Goal: Find specific page/section: Find specific page/section

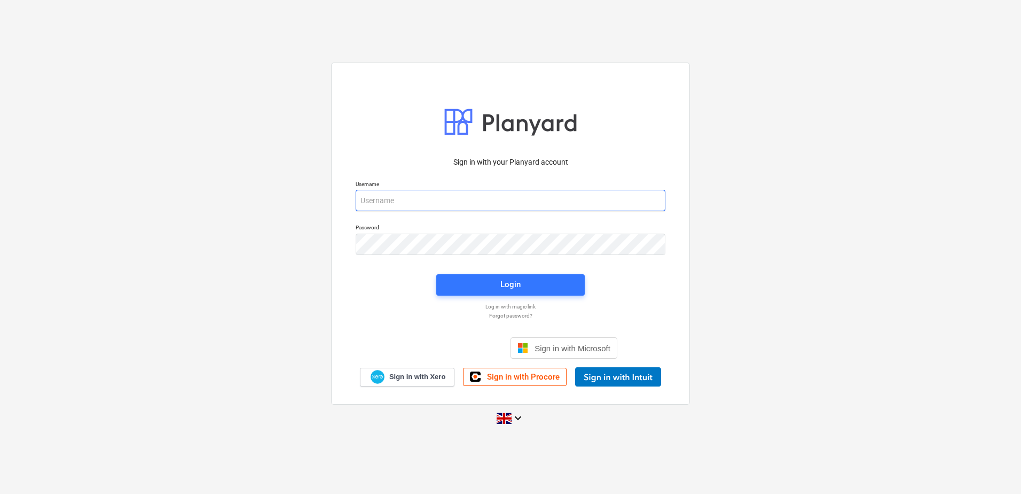
click at [429, 197] on input "email" at bounding box center [511, 200] width 310 height 21
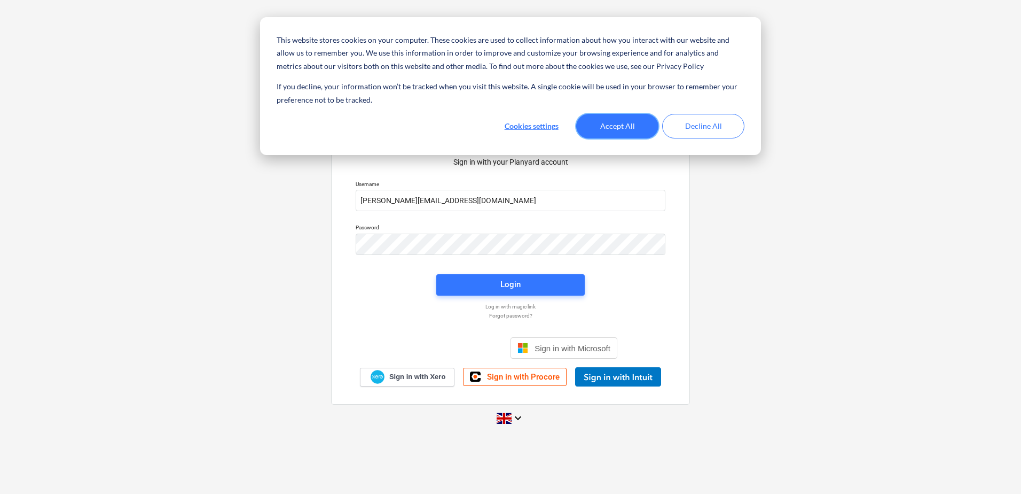
click at [623, 130] on button "Accept All" at bounding box center [617, 126] width 82 height 25
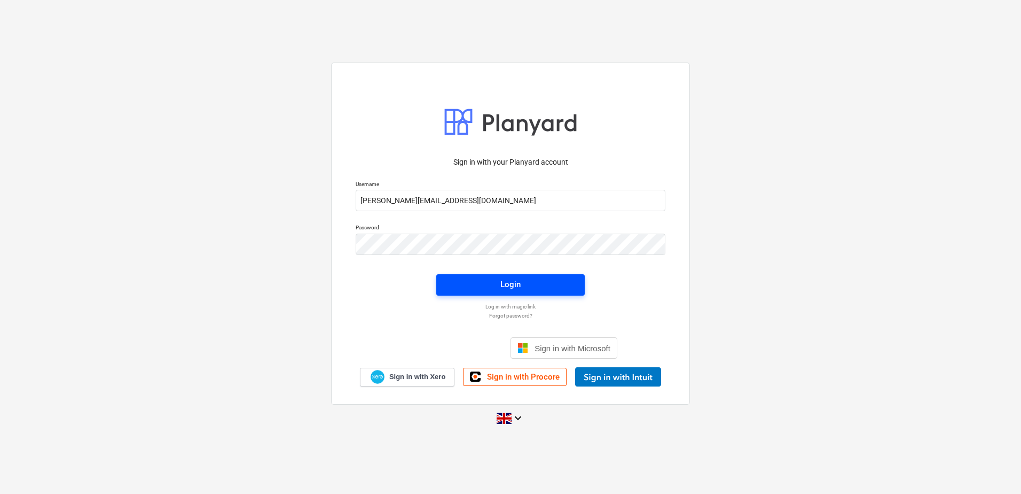
click at [512, 284] on div "Login" at bounding box center [511, 284] width 20 height 14
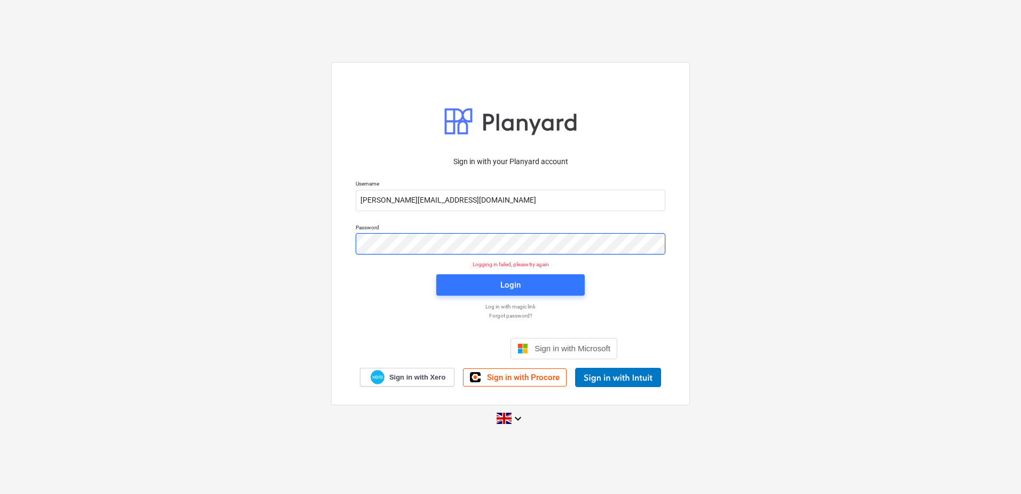
click at [302, 246] on div "Sign in with your Planyard account Username [PERSON_NAME][EMAIL_ADDRESS][DOMAIN…" at bounding box center [510, 246] width 1021 height 386
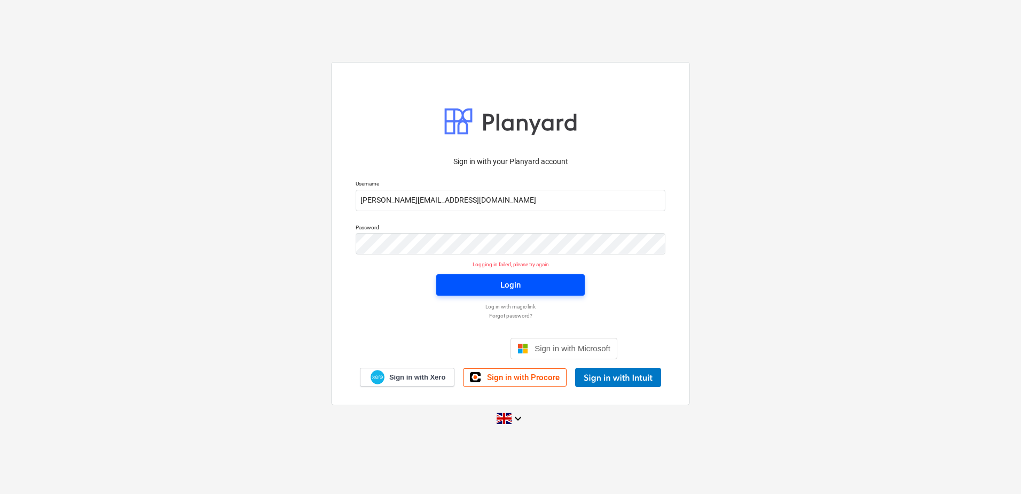
click at [540, 286] on span "Login" at bounding box center [510, 285] width 123 height 14
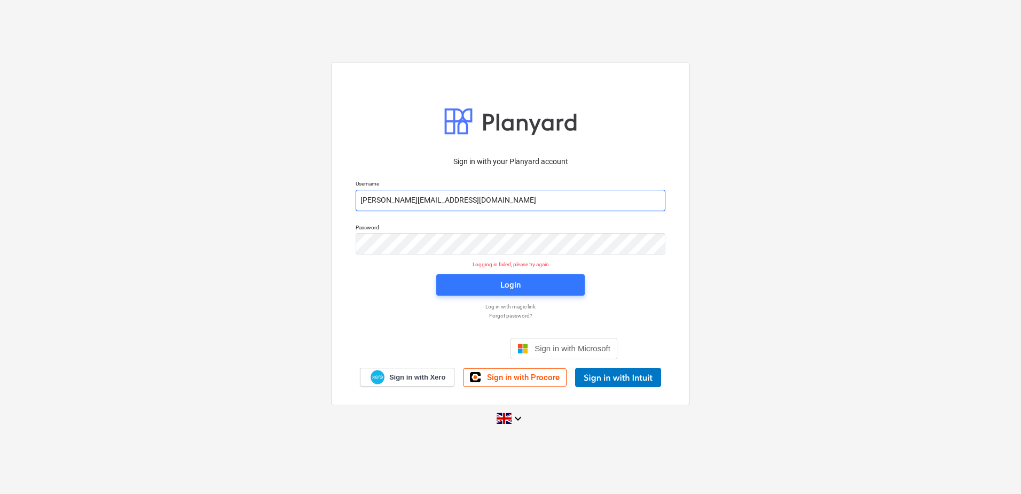
click at [364, 201] on input "[PERSON_NAME][EMAIL_ADDRESS][DOMAIN_NAME]" at bounding box center [511, 200] width 310 height 21
type input "[PERSON_NAME][EMAIL_ADDRESS][DOMAIN_NAME]"
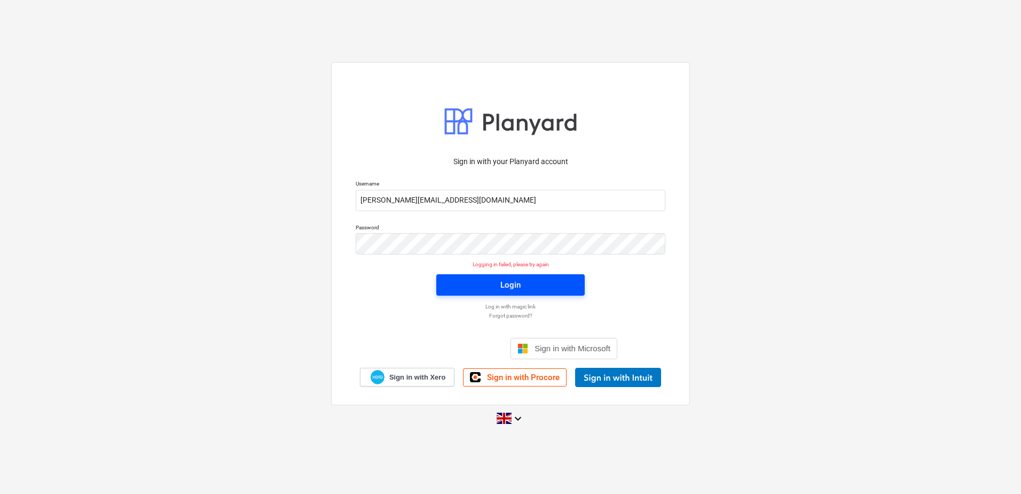
click at [556, 277] on button "Login" at bounding box center [510, 284] width 149 height 21
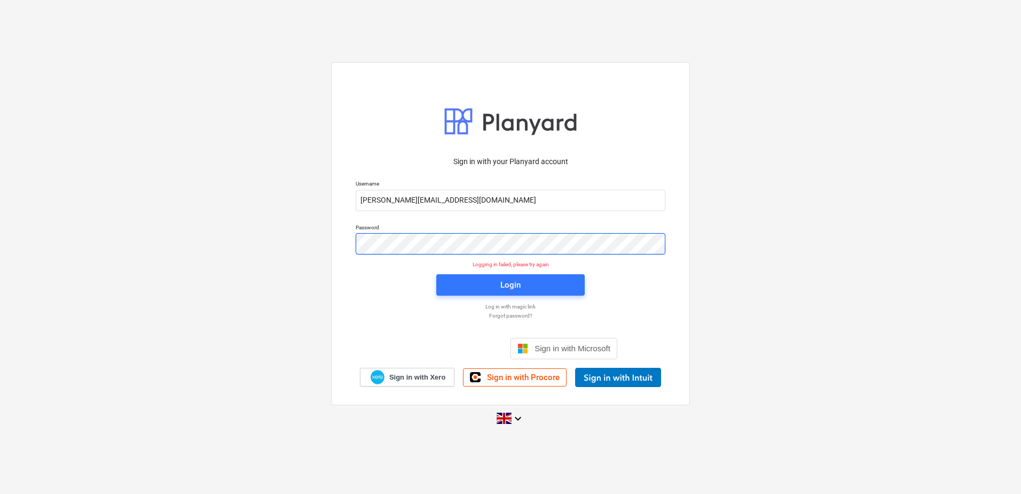
click at [305, 216] on div "Sign in with your Planyard account Username [PERSON_NAME][EMAIL_ADDRESS][DOMAIN…" at bounding box center [510, 246] width 1021 height 386
click at [571, 11] on div "Sign in with your Planyard account Username [PERSON_NAME][EMAIL_ADDRESS][DOMAIN…" at bounding box center [510, 247] width 1021 height 494
click at [481, 12] on div "Sign in with your Planyard account Username [PERSON_NAME][EMAIL_ADDRESS][DOMAIN…" at bounding box center [510, 247] width 1021 height 494
click at [323, 244] on div "Sign in with your Planyard account Username [PERSON_NAME][EMAIL_ADDRESS][DOMAIN…" at bounding box center [510, 246] width 1021 height 386
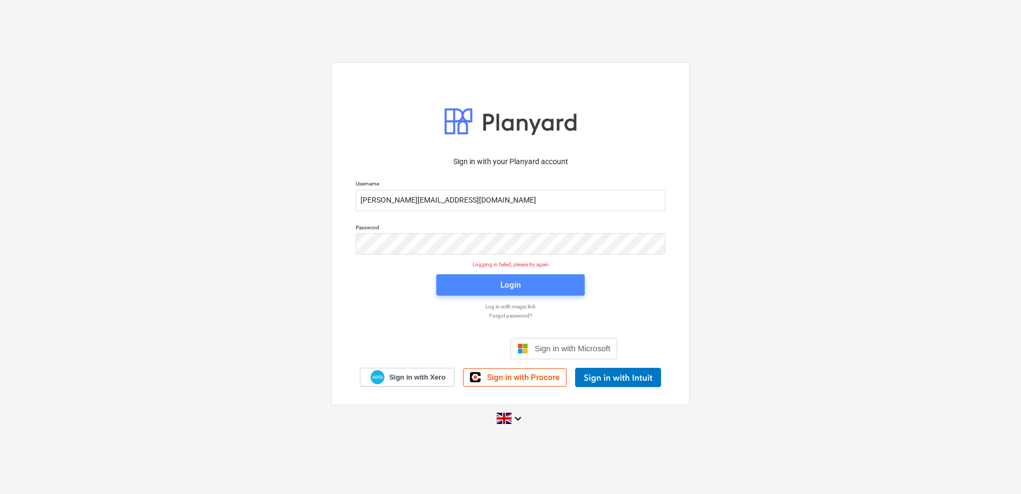
click at [497, 279] on span "Login" at bounding box center [510, 285] width 123 height 14
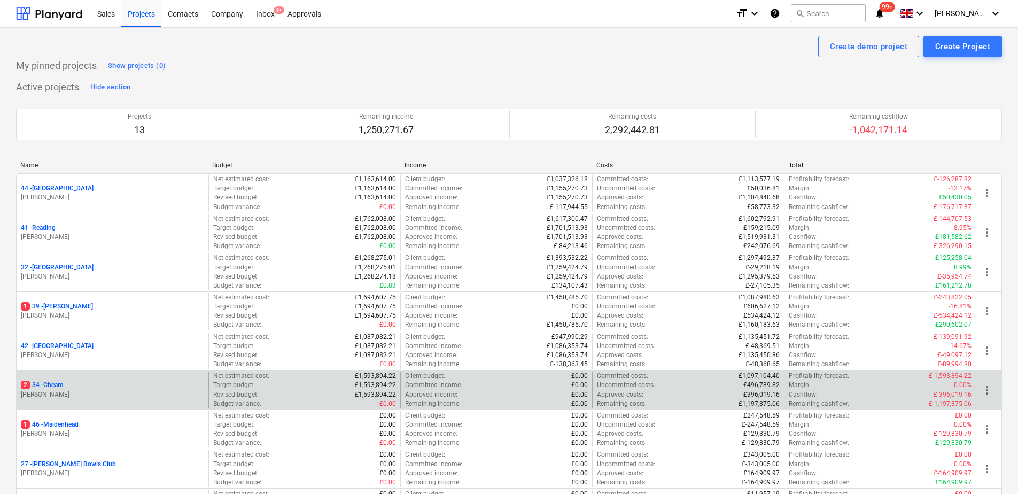
click at [157, 386] on div "2 34 - Cheam" at bounding box center [112, 384] width 183 height 9
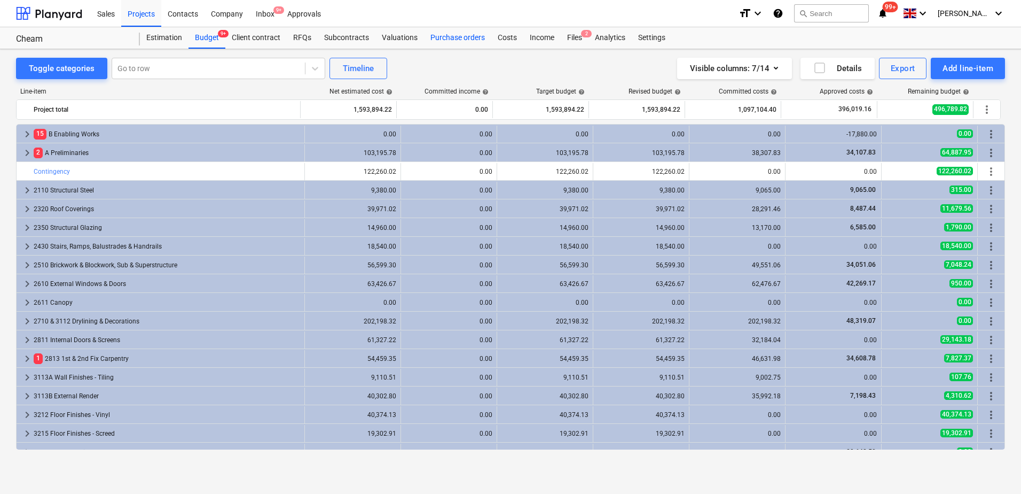
click at [459, 36] on div "Purchase orders" at bounding box center [457, 37] width 67 height 21
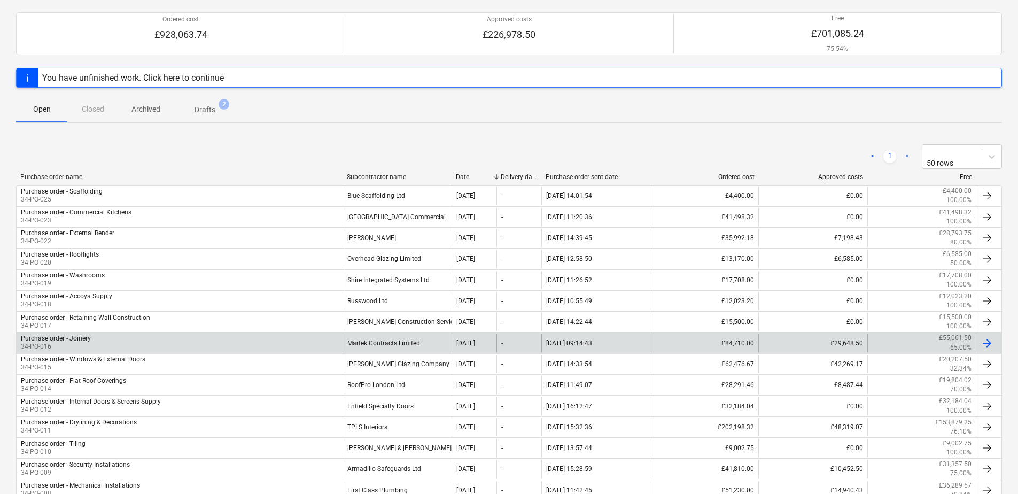
scroll to position [107, 0]
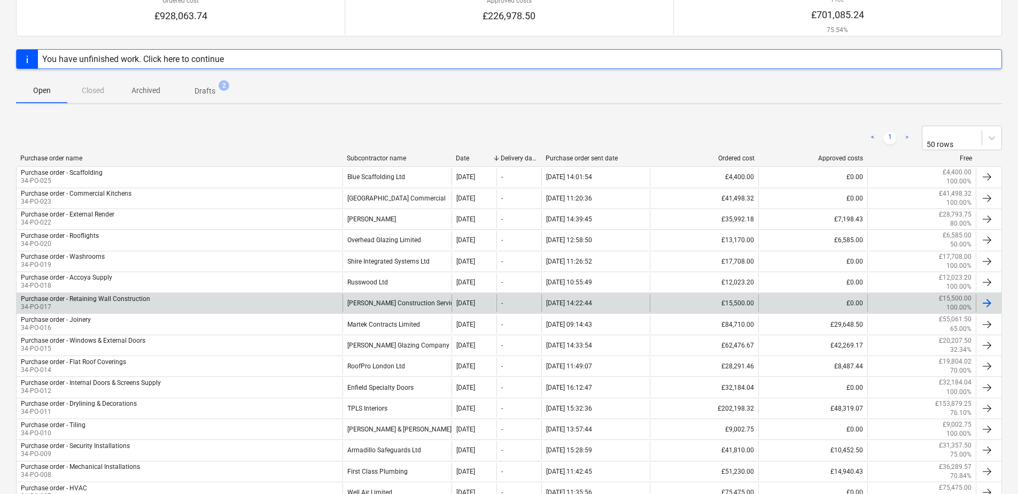
click at [151, 305] on div "Purchase order - Retaining Wall Construction 34-PO-017" at bounding box center [180, 303] width 326 height 18
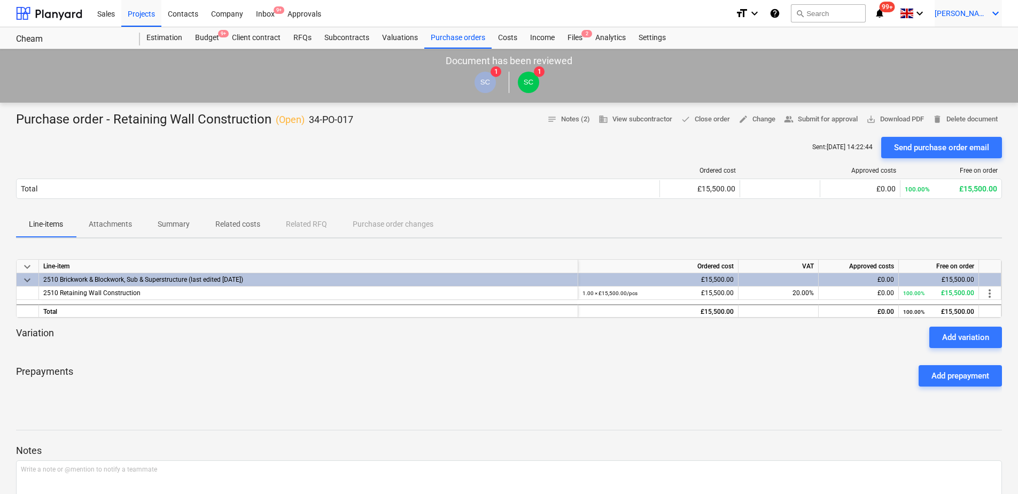
click at [995, 13] on icon "keyboard_arrow_down" at bounding box center [995, 13] width 13 height 13
click at [159, 74] on div at bounding box center [509, 247] width 1018 height 494
click at [147, 11] on div "Projects" at bounding box center [141, 12] width 40 height 27
